Goal: Transaction & Acquisition: Purchase product/service

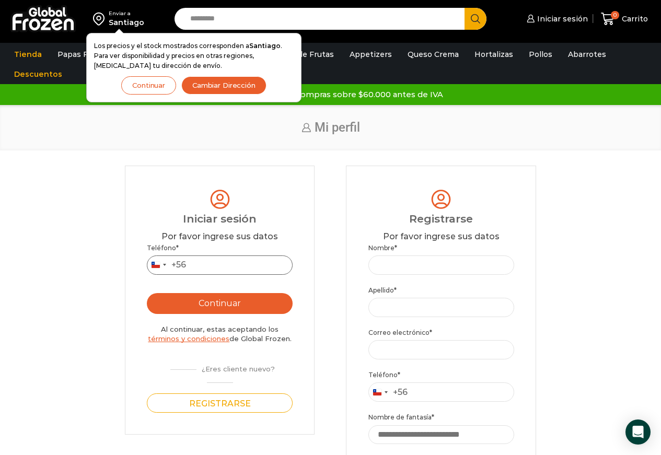
click at [207, 271] on input "Teléfono *" at bounding box center [220, 265] width 146 height 19
type input "*********"
click at [213, 307] on button "Continuar" at bounding box center [220, 303] width 146 height 21
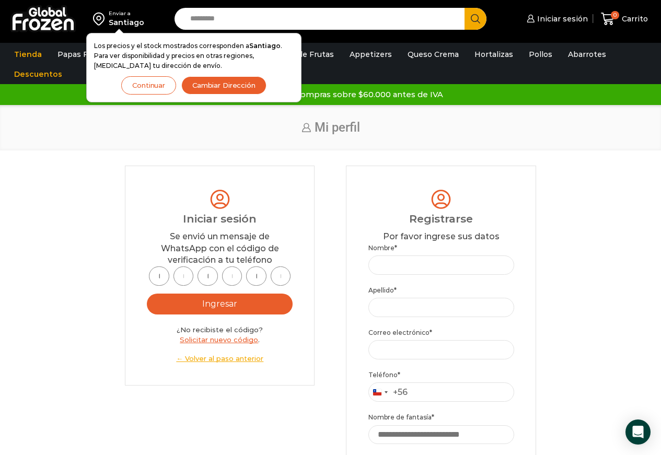
click at [157, 274] on input "text" at bounding box center [159, 275] width 20 height 19
type input "*"
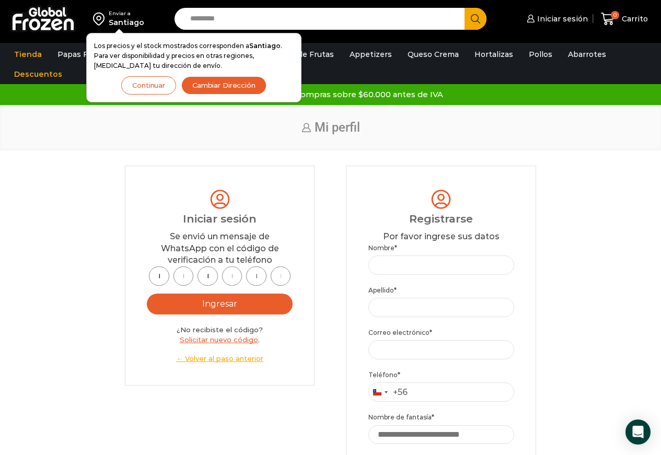
type input "*"
click at [216, 306] on button "Ingresar" at bounding box center [220, 304] width 146 height 21
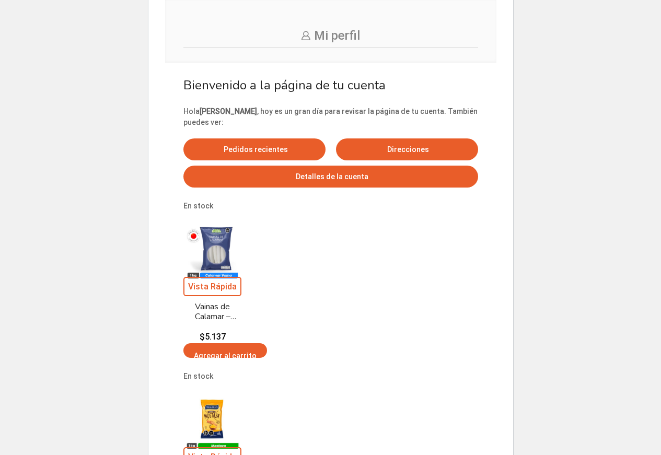
scroll to position [157, 0]
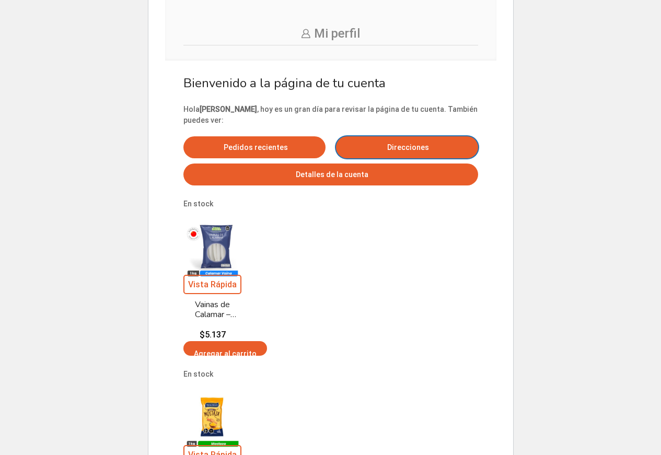
click at [385, 152] on span "Direcciones" at bounding box center [407, 147] width 44 height 8
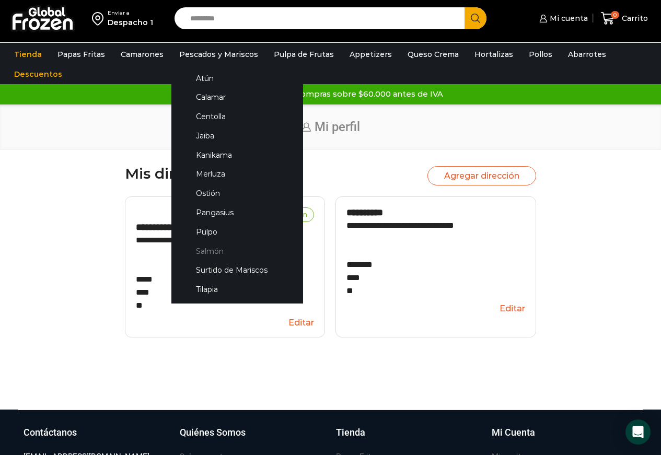
click at [203, 247] on link "Salmón" at bounding box center [237, 250] width 111 height 19
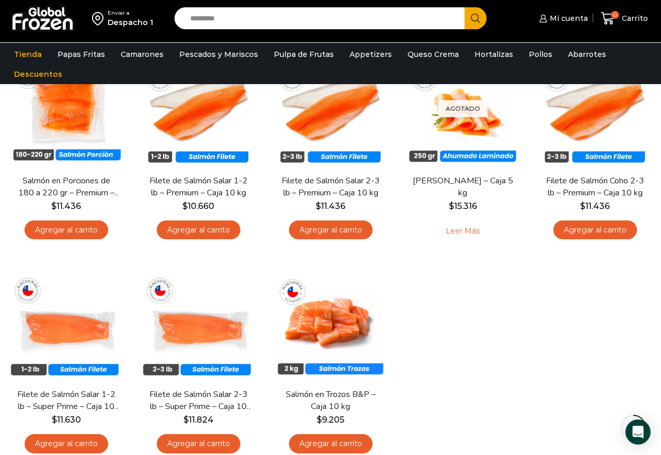
scroll to position [105, 0]
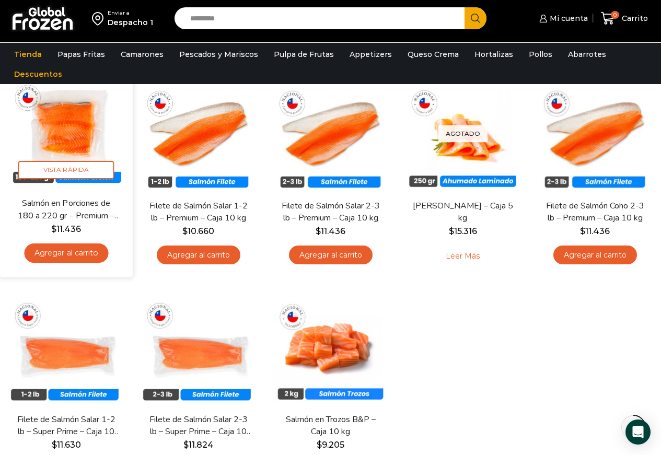
click at [67, 208] on link "Salmón en Porciones de 180 a 220 gr – Premium – Caja 5 kg" at bounding box center [66, 210] width 106 height 25
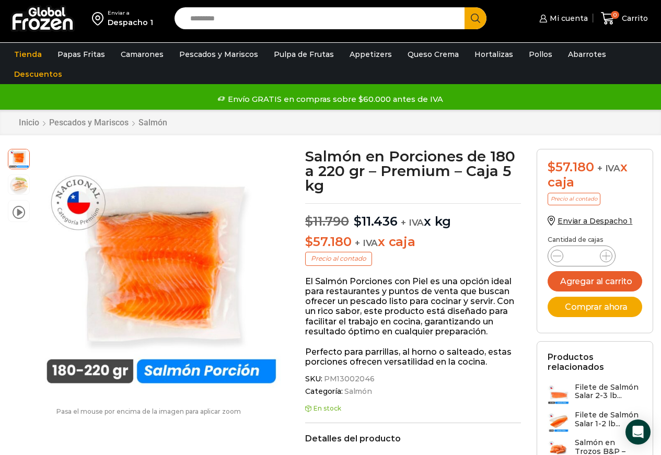
scroll to position [53, 0]
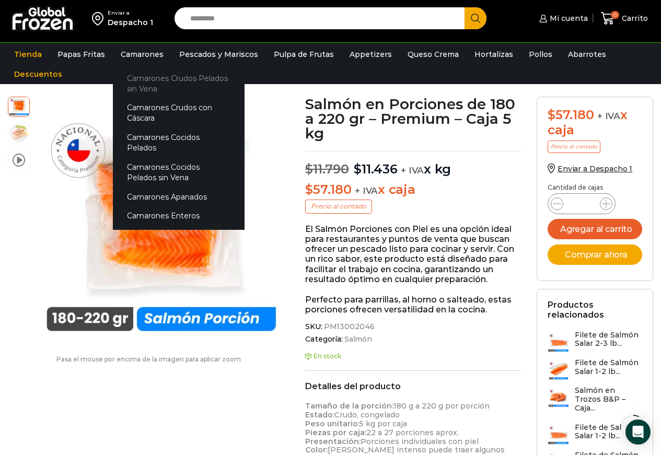
click at [140, 87] on link "Camarones Crudos Pelados sin Vena" at bounding box center [179, 83] width 132 height 30
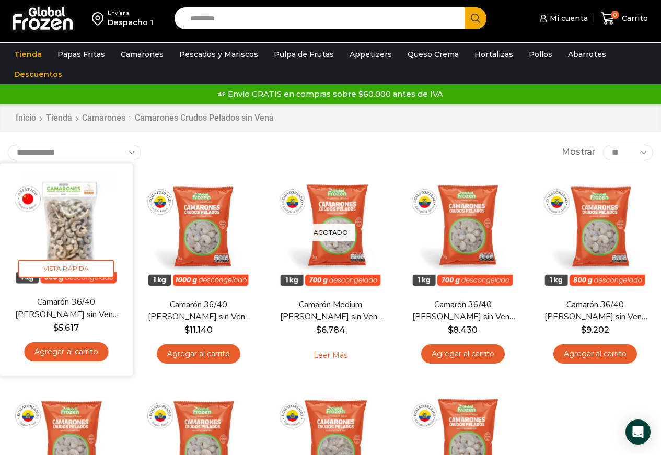
click at [65, 343] on link "Agregar al carrito" at bounding box center [66, 351] width 84 height 19
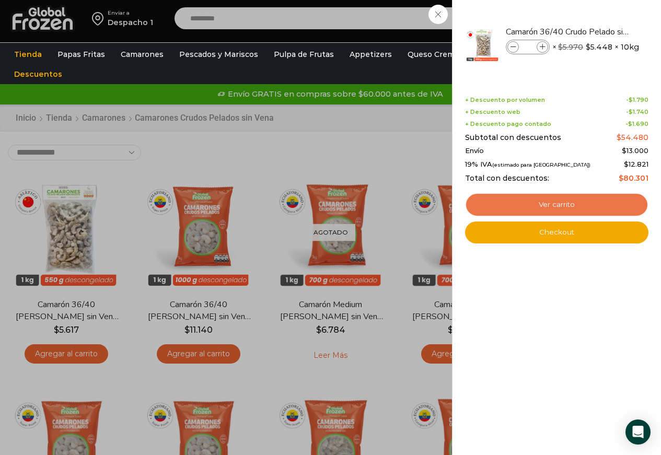
click at [560, 202] on link "Ver carrito" at bounding box center [556, 205] width 183 height 24
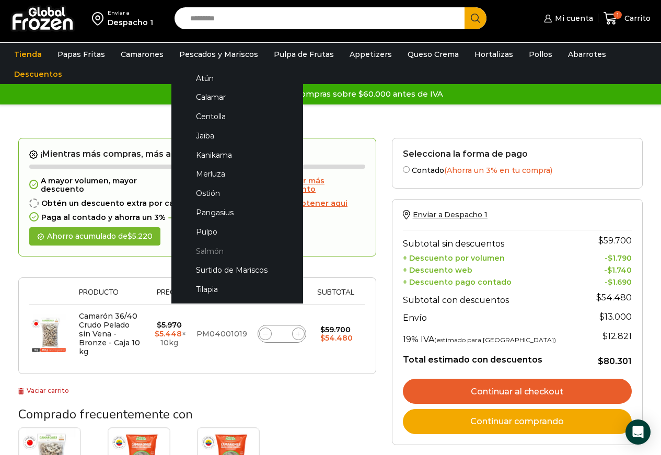
click at [216, 248] on link "Salmón" at bounding box center [237, 250] width 111 height 19
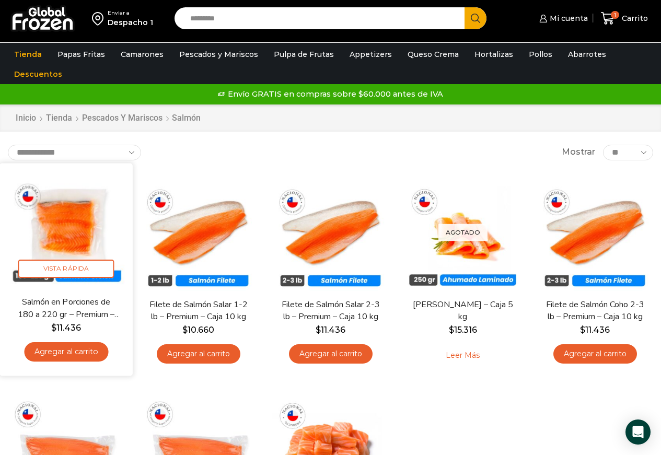
click at [58, 233] on img at bounding box center [66, 230] width 118 height 118
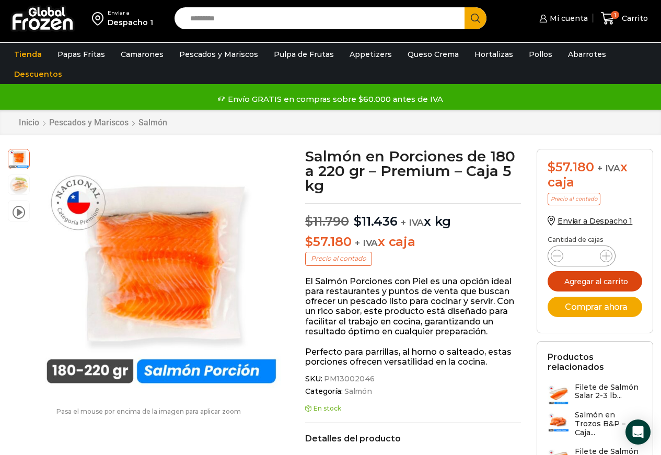
click at [583, 282] on button "Agregar al carrito" at bounding box center [595, 281] width 95 height 20
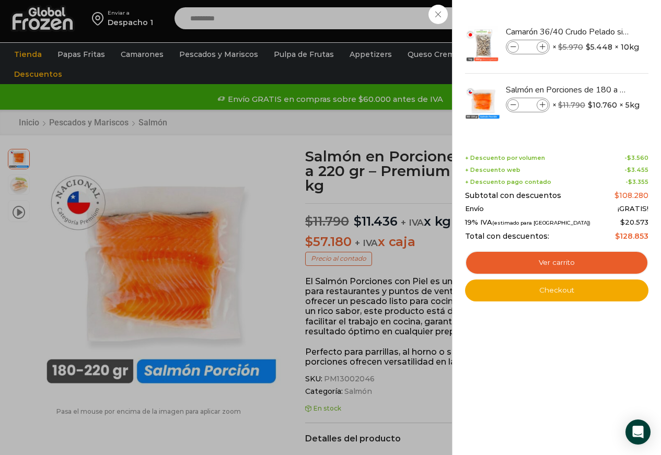
click at [598, 31] on div "2 Carrito 2 2 Shopping Cart *" at bounding box center [624, 18] width 52 height 25
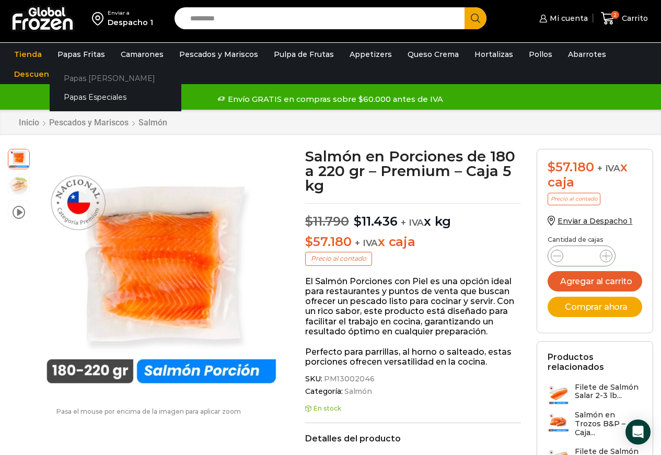
click at [92, 79] on link "Papas [PERSON_NAME]" at bounding box center [116, 77] width 132 height 19
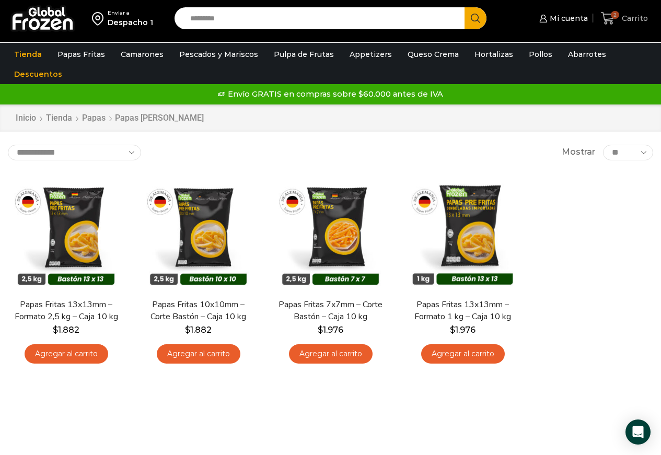
click at [633, 20] on span "Carrito" at bounding box center [633, 18] width 29 height 10
